Goal: Find specific page/section: Find specific page/section

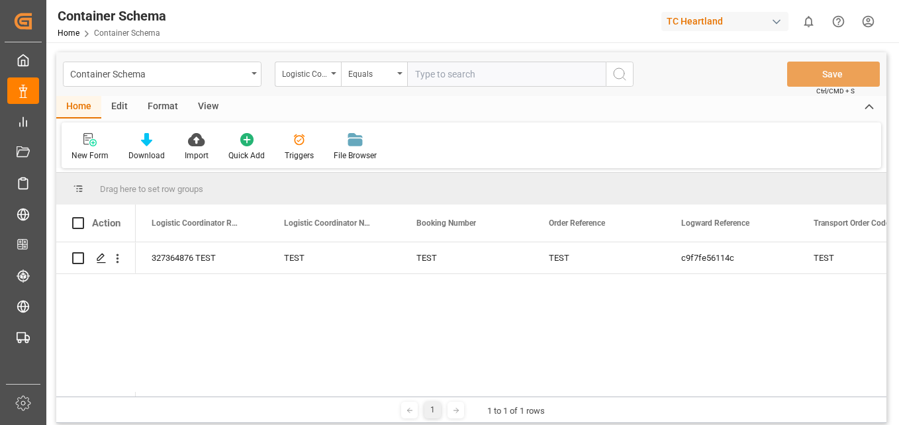
click at [773, 22] on div "button" at bounding box center [776, 21] width 13 height 13
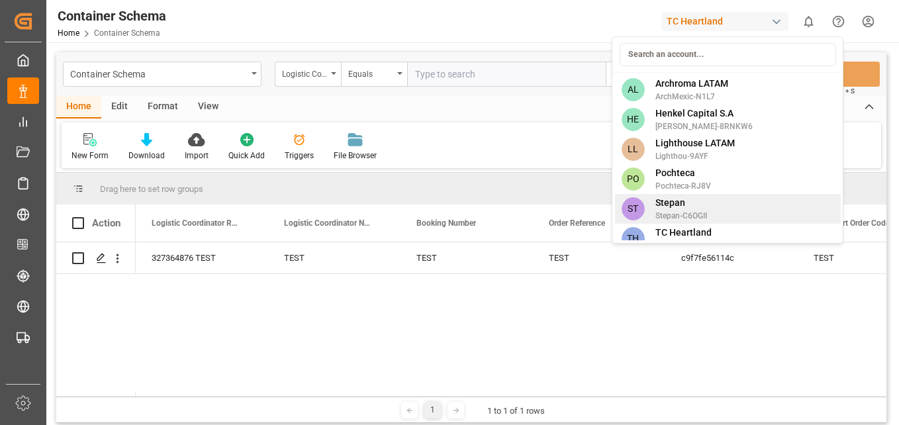
click at [685, 201] on span "Stepan" at bounding box center [681, 203] width 52 height 14
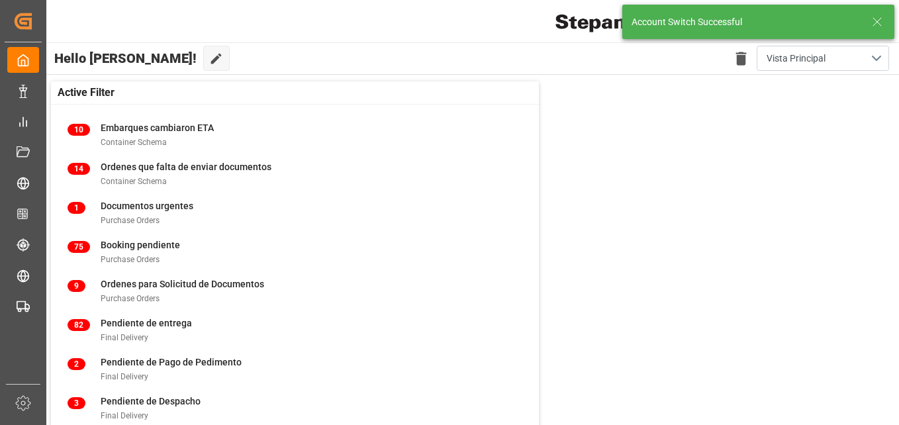
click at [876, 18] on icon at bounding box center [877, 22] width 16 height 16
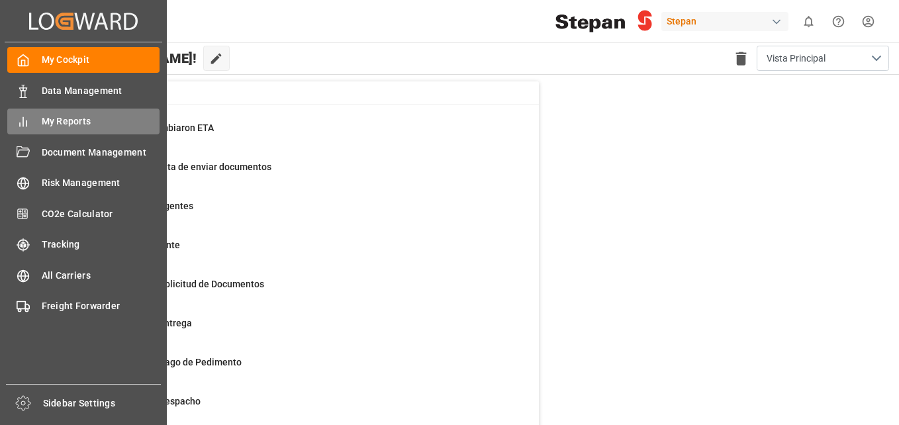
click at [99, 126] on span "My Reports" at bounding box center [101, 121] width 118 height 14
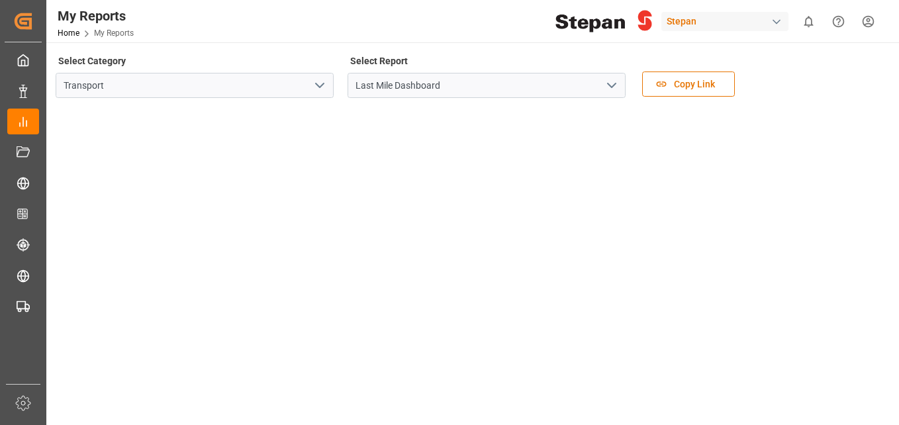
click at [608, 85] on icon "open menu" at bounding box center [612, 85] width 16 height 16
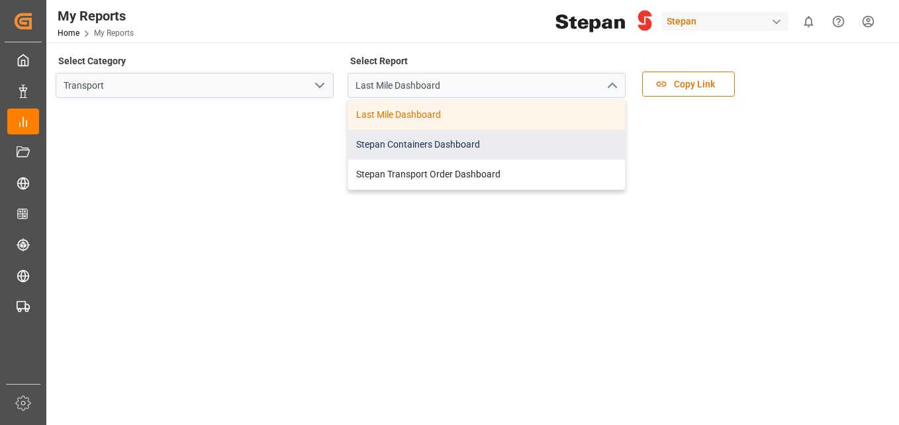
click at [502, 151] on div "Stepan Containers Dashboard" at bounding box center [486, 145] width 277 height 30
